Goal: Transaction & Acquisition: Purchase product/service

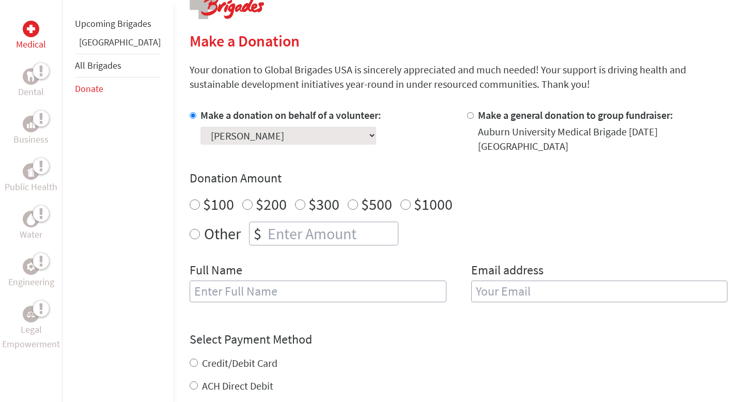
scroll to position [258, 0]
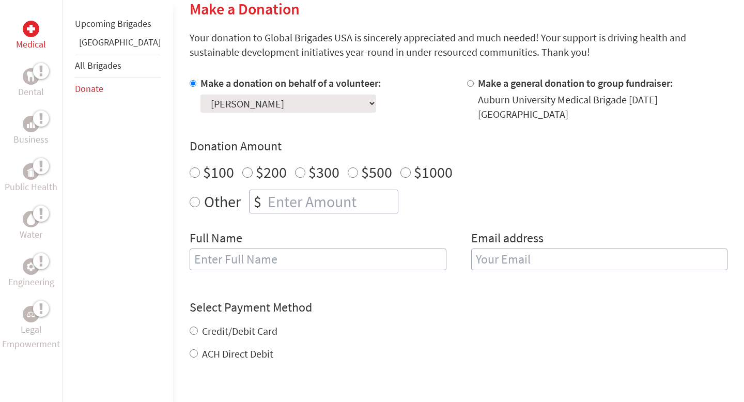
click at [204, 192] on label "Other" at bounding box center [222, 202] width 37 height 24
click at [190, 197] on input "Other" at bounding box center [195, 202] width 10 height 10
radio input "true"
click at [266, 192] on input "number" at bounding box center [332, 201] width 132 height 23
type input "1462"
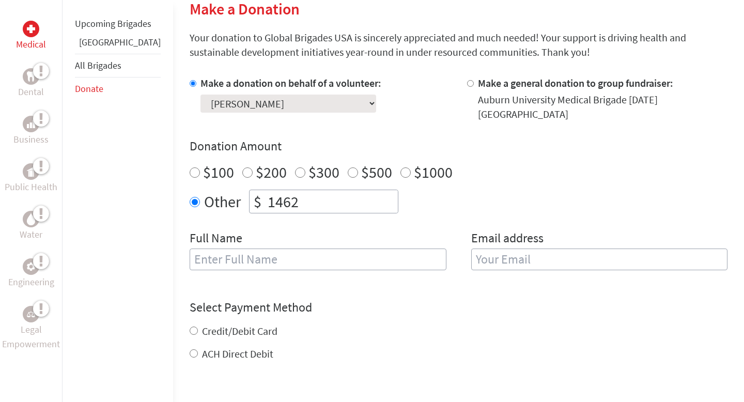
click at [255, 249] on input "text" at bounding box center [318, 260] width 257 height 22
type input "[PERSON_NAME]"
click at [494, 252] on input "email" at bounding box center [599, 260] width 257 height 22
type input "[EMAIL_ADDRESS][DOMAIN_NAME]"
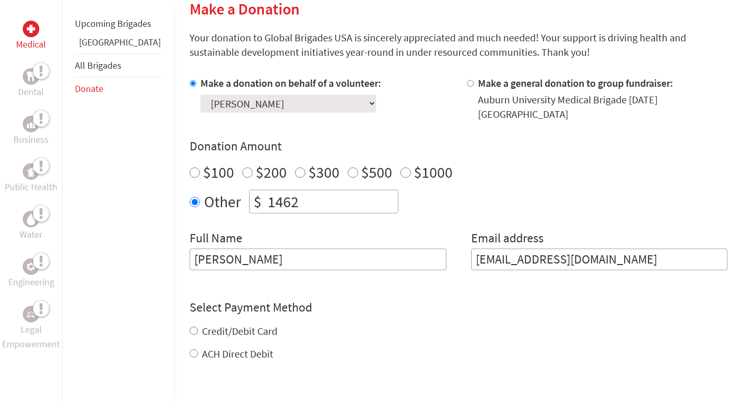
scroll to position [319, 0]
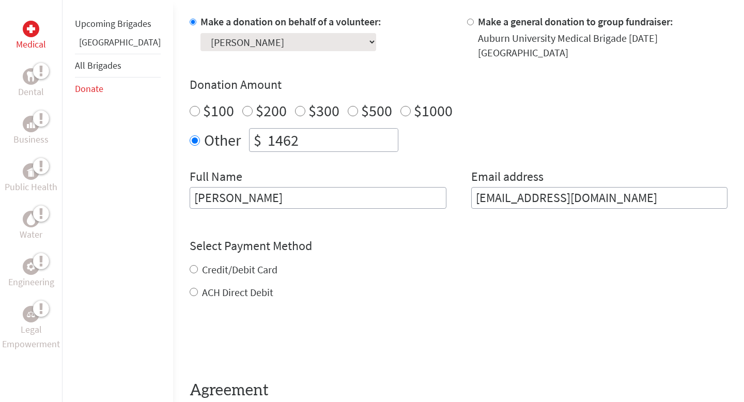
click at [204, 284] on form "Make a donation on behalf of a volunteer: Select a volunteer... [PERSON_NAME] […" at bounding box center [459, 219] width 538 height 410
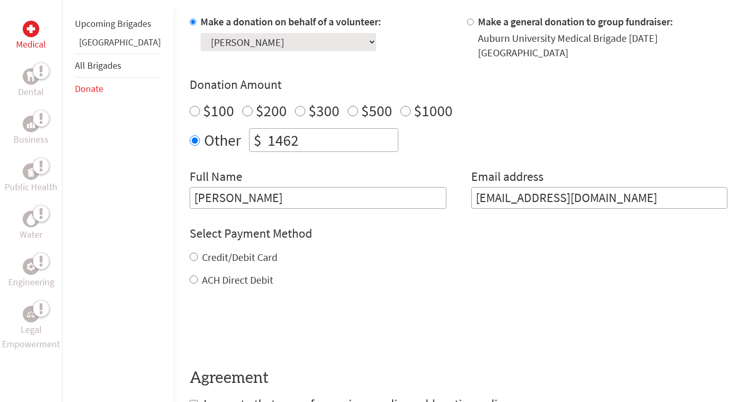
click at [202, 278] on label "ACH Direct Debit" at bounding box center [237, 279] width 71 height 13
click at [190, 278] on input "ACH Direct Debit" at bounding box center [194, 279] width 8 height 8
radio input "true"
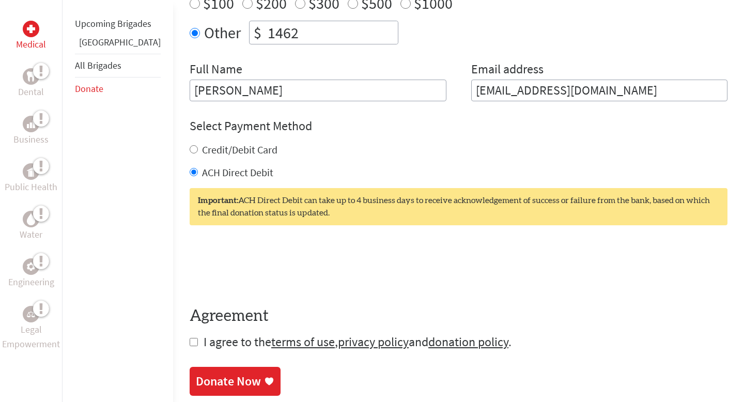
scroll to position [427, 0]
click at [190, 337] on input "checkbox" at bounding box center [194, 341] width 8 height 8
checkbox input "true"
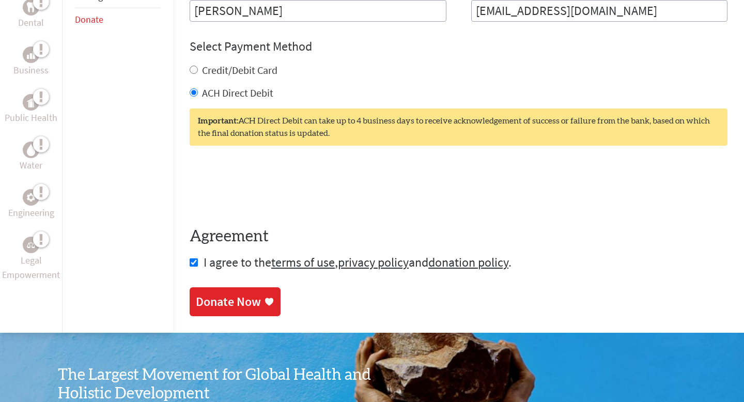
scroll to position [521, 0]
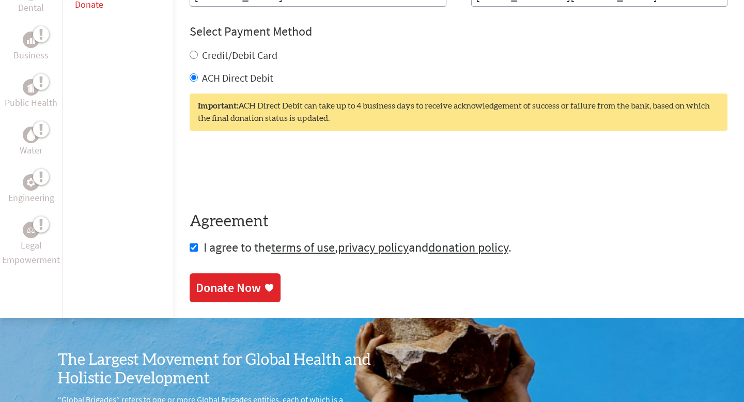
click at [196, 280] on div "Donate Now" at bounding box center [228, 288] width 65 height 17
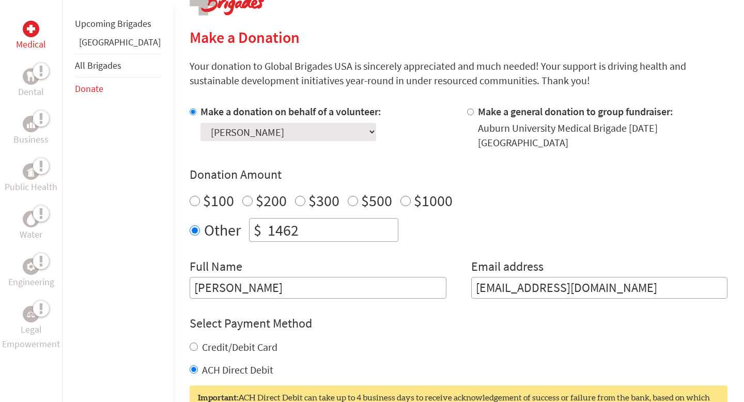
scroll to position [230, 0]
